Goal: Task Accomplishment & Management: Manage account settings

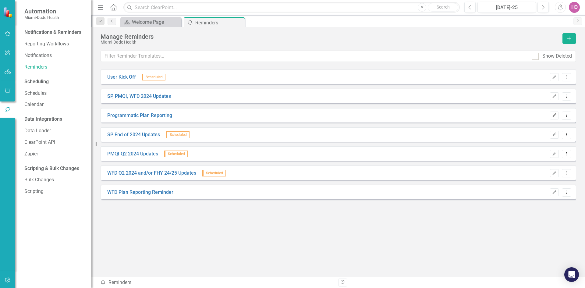
click at [554, 115] on icon "Edit" at bounding box center [554, 116] width 5 height 4
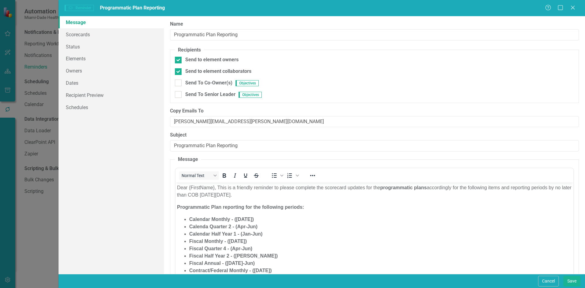
click at [358, 229] on li "Calenda Quarter 2 - (Apr-Jun)" at bounding box center [380, 226] width 382 height 7
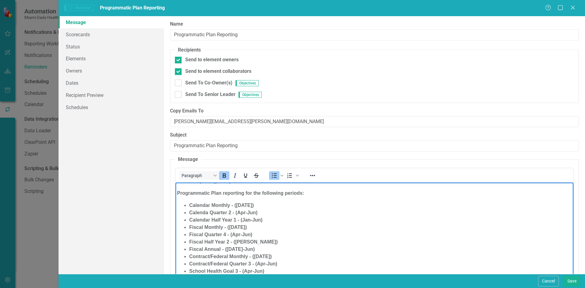
scroll to position [19, 0]
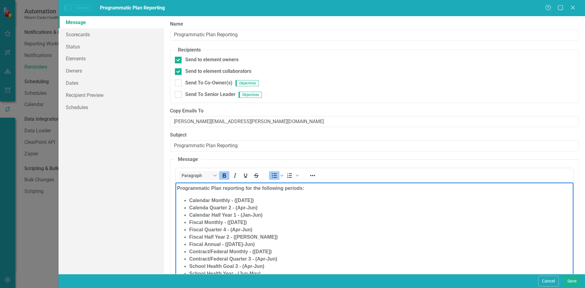
click at [237, 199] on strong "Calendar Monthly - ([DATE])" at bounding box center [221, 199] width 65 height 5
drag, startPoint x: 236, startPoint y: 201, endPoint x: 248, endPoint y: 199, distance: 12.1
click at [248, 199] on strong "Calendar Monthly - ([DATE])" at bounding box center [221, 199] width 65 height 5
click at [327, 231] on li "Fiscal Quarter 4 - (Apr-Jun)" at bounding box center [380, 229] width 382 height 7
drag, startPoint x: 189, startPoint y: 206, endPoint x: 270, endPoint y: 215, distance: 81.8
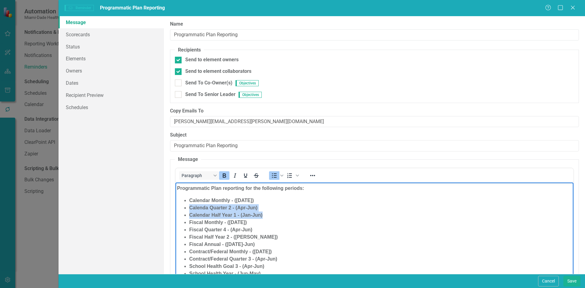
click at [270, 215] on ul "Calendar Monthly - ([DATE]) Calenda Quarter 2 - (Apr-Jun) Calendar Half Year 1 …" at bounding box center [374, 236] width 395 height 80
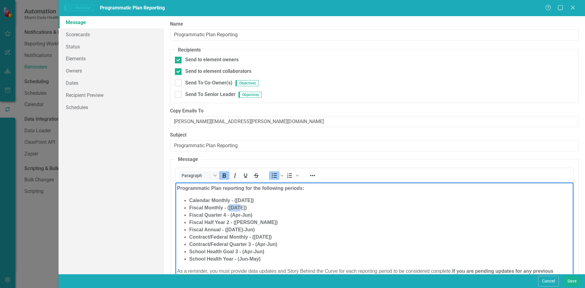
drag, startPoint x: 229, startPoint y: 207, endPoint x: 239, endPoint y: 207, distance: 10.1
click at [239, 207] on strong "Fiscal Monthly - ([DATE])" at bounding box center [218, 207] width 58 height 5
click at [276, 210] on li "Fiscal Monthly - ([DATE])" at bounding box center [380, 207] width 382 height 7
drag, startPoint x: 189, startPoint y: 215, endPoint x: 248, endPoint y: 229, distance: 60.7
click at [248, 229] on ul "Calendar Monthly - ([DATE]) Fiscal Monthly - ([DATE]) Fiscal Quarter 4 - (Apr-J…" at bounding box center [374, 229] width 395 height 66
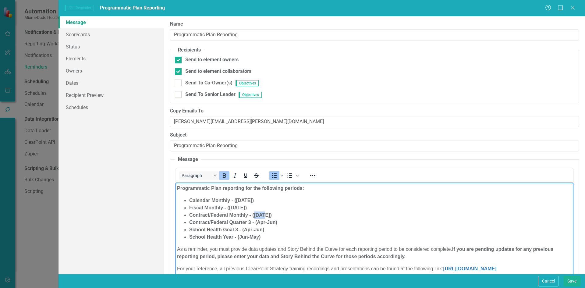
drag, startPoint x: 254, startPoint y: 214, endPoint x: 264, endPoint y: 214, distance: 10.1
click at [264, 214] on strong "Contract/Federal Monthly - ([DATE])" at bounding box center [230, 214] width 83 height 5
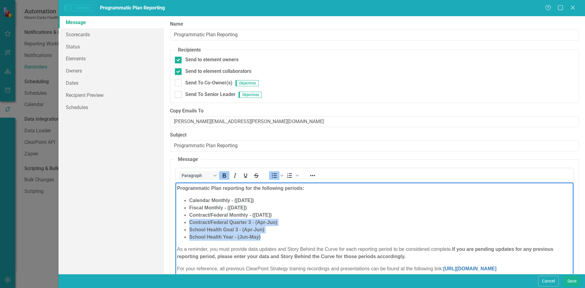
drag, startPoint x: 189, startPoint y: 221, endPoint x: 267, endPoint y: 237, distance: 80.2
click at [267, 237] on ul "Calendar Monthly - ([DATE]) Fiscal Monthly - ([DATE]) Contract/Federal Monthly …" at bounding box center [374, 218] width 395 height 44
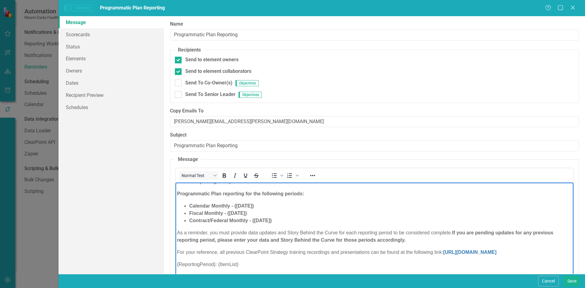
scroll to position [0, 0]
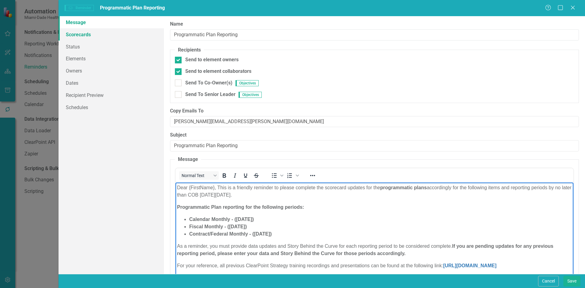
click at [86, 36] on link "Scorecards" at bounding box center [110, 34] width 105 height 12
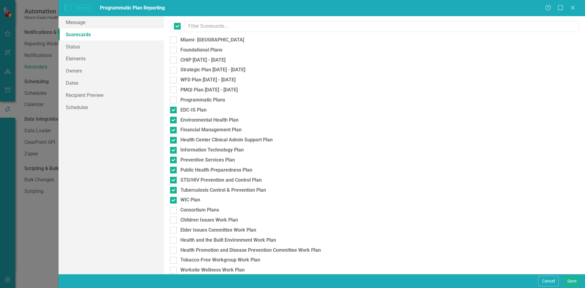
checkbox input "false"
click at [74, 48] on link "Status" at bounding box center [110, 47] width 105 height 12
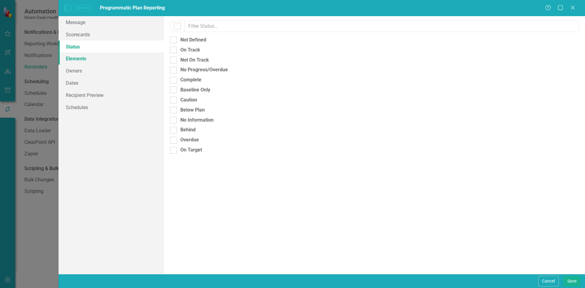
click at [75, 58] on link "Elements" at bounding box center [110, 58] width 105 height 12
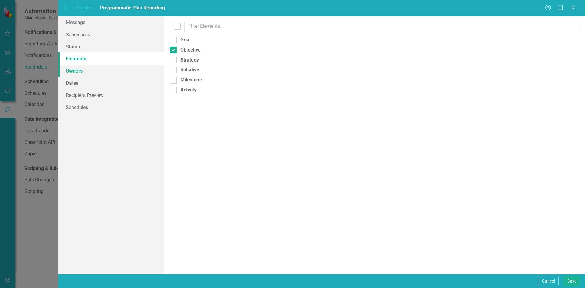
click at [74, 71] on link "Owners" at bounding box center [110, 71] width 105 height 12
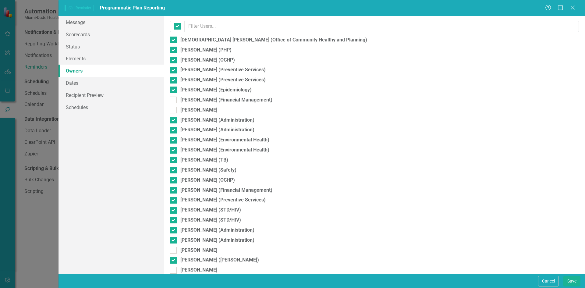
checkbox input "false"
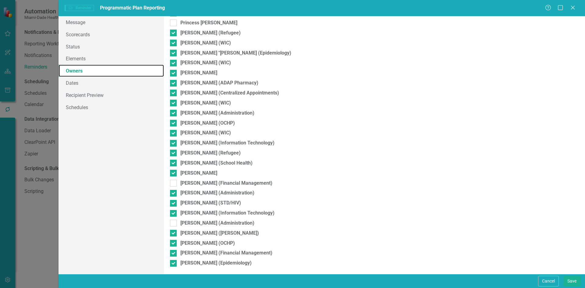
scroll to position [387, 0]
click at [176, 183] on div at bounding box center [173, 182] width 7 height 7
click at [174, 183] on input "[PERSON_NAME] (Financial Management)" at bounding box center [172, 181] width 4 height 4
checkbox input "true"
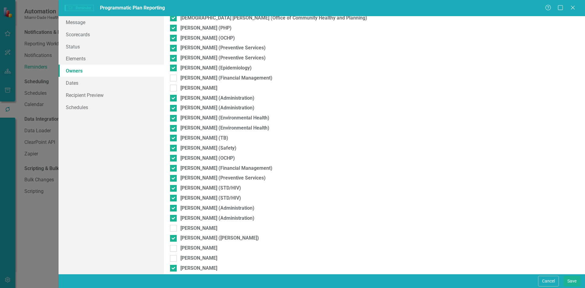
scroll to position [0, 0]
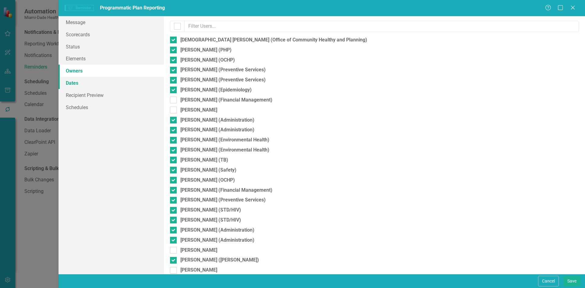
click at [80, 84] on link "Dates" at bounding box center [110, 83] width 105 height 12
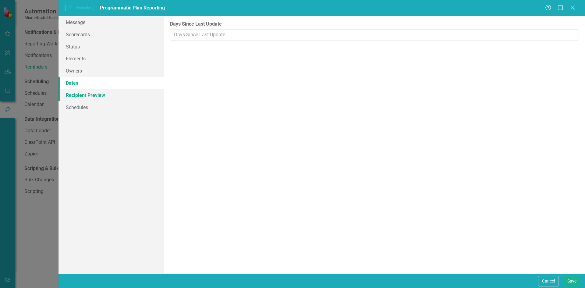
click at [77, 93] on link "Recipient Preview" at bounding box center [110, 95] width 105 height 12
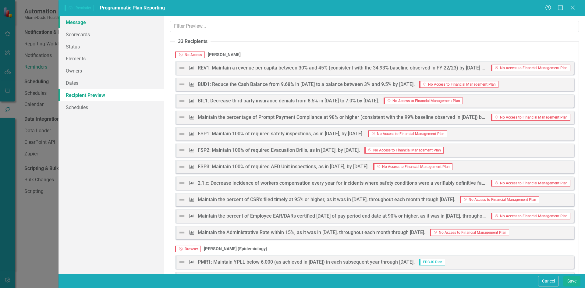
click at [79, 21] on link "Message" at bounding box center [110, 22] width 105 height 12
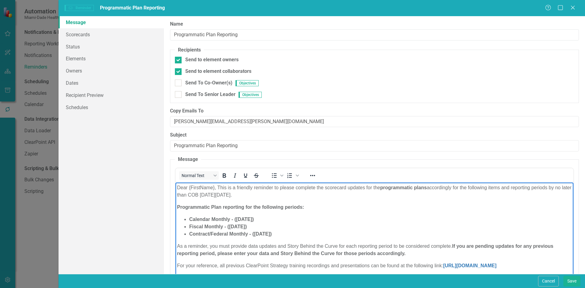
drag, startPoint x: 240, startPoint y: 195, endPoint x: 254, endPoint y: 192, distance: 15.0
click at [254, 192] on p "Dear {FirstName}, This is a friendly reminder to please complete the scorecard …" at bounding box center [374, 191] width 395 height 15
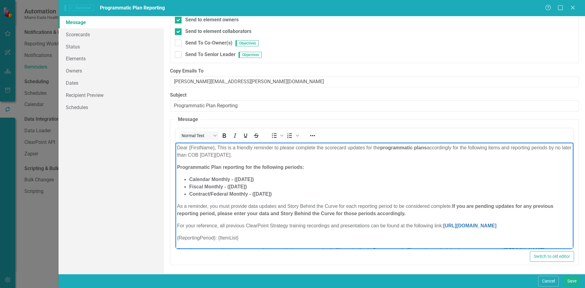
scroll to position [40, 0]
click at [573, 283] on button "Save" at bounding box center [571, 281] width 17 height 11
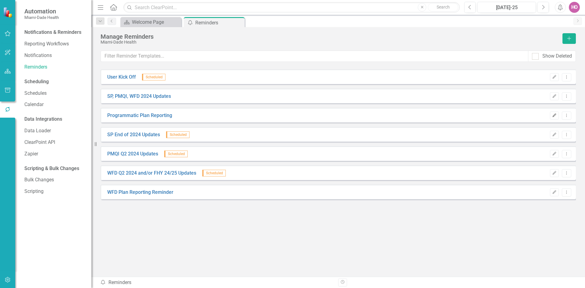
click at [554, 114] on icon "Edit" at bounding box center [554, 116] width 5 height 4
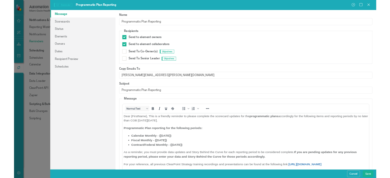
scroll to position [0, 0]
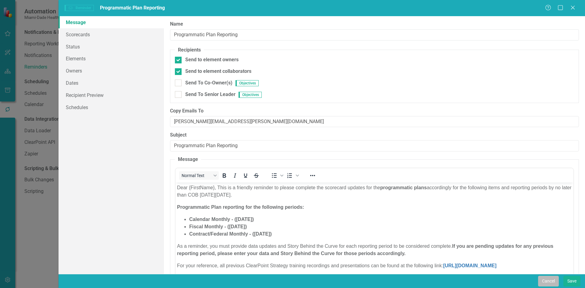
click at [549, 281] on button "Cancel" at bounding box center [548, 281] width 21 height 11
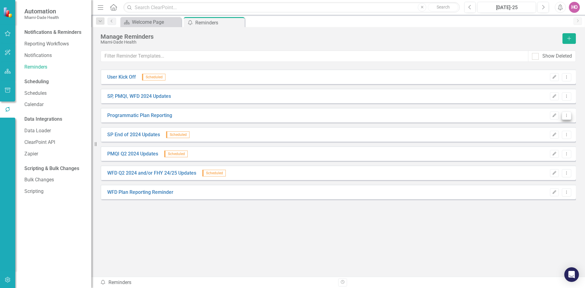
click at [567, 116] on icon "Dropdown Menu" at bounding box center [566, 115] width 5 height 4
click at [545, 136] on link "Send Send Reminder" at bounding box center [542, 136] width 57 height 11
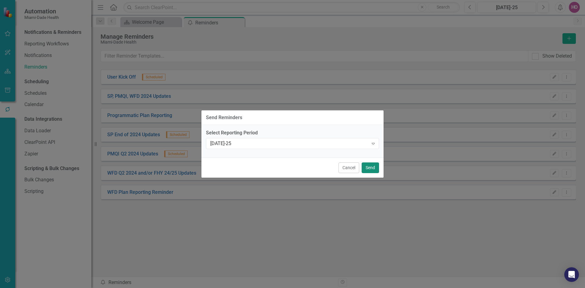
click at [368, 169] on button "Send" at bounding box center [369, 167] width 17 height 11
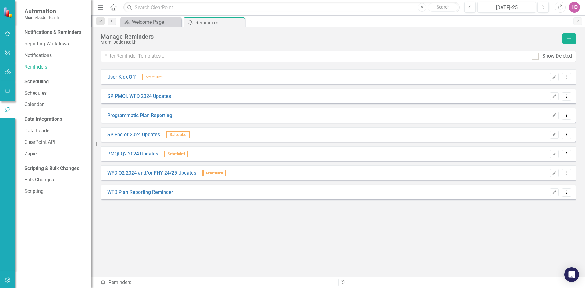
click at [431, 261] on div "User Kick Off Scheduled Edit Dropdown Menu SP, PMQI, WFD 2024 Updates Edit Drop…" at bounding box center [337, 168] width 475 height 204
